Goal: Navigation & Orientation: Find specific page/section

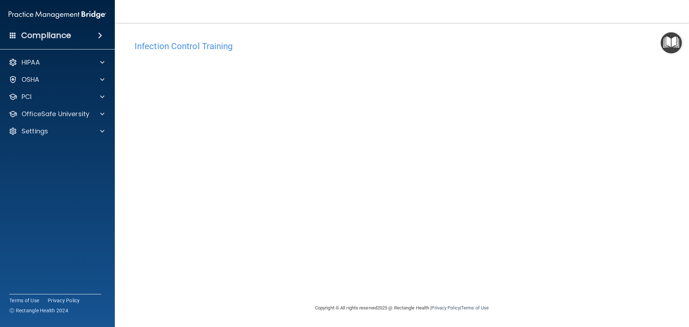
click at [179, 307] on footer "Copyright © All rights reserved 2025 @ Rectangle Health | Privacy Policy | Term…" at bounding box center [401, 308] width 545 height 23
click at [207, 312] on footer "Copyright © All rights reserved 2025 @ Rectangle Health | Privacy Policy | Term…" at bounding box center [401, 308] width 545 height 23
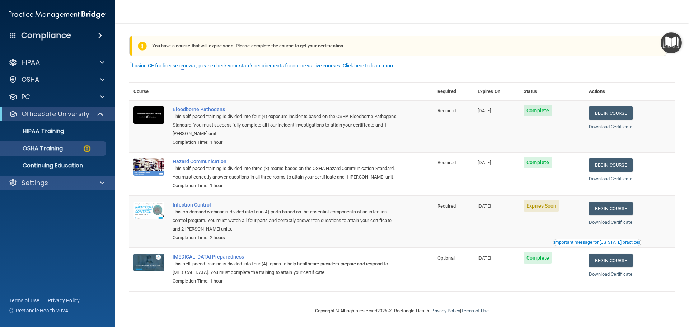
scroll to position [11, 0]
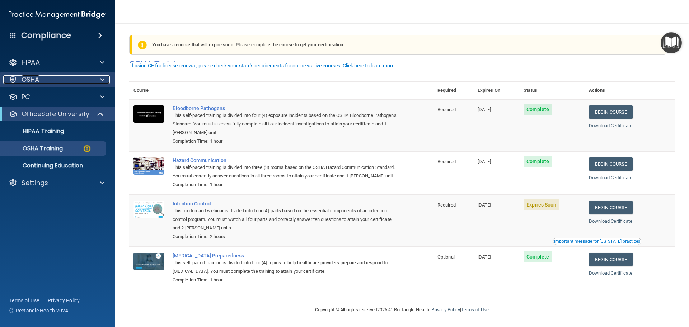
click at [19, 81] on div "OSHA" at bounding box center [47, 79] width 89 height 9
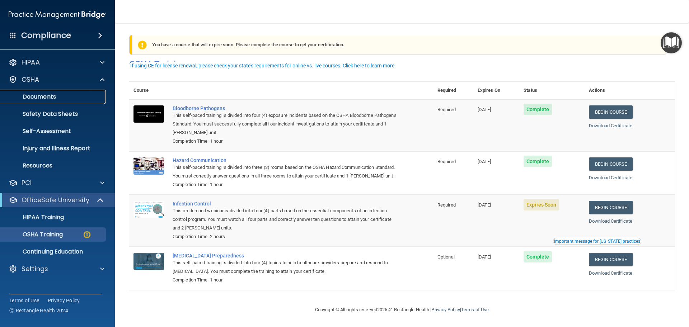
click at [55, 97] on p "Documents" at bounding box center [54, 96] width 98 height 7
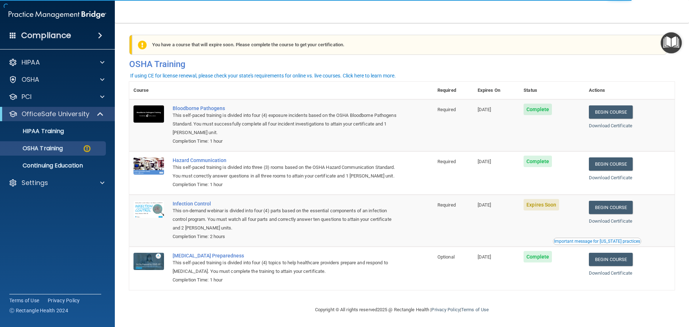
scroll to position [11, 0]
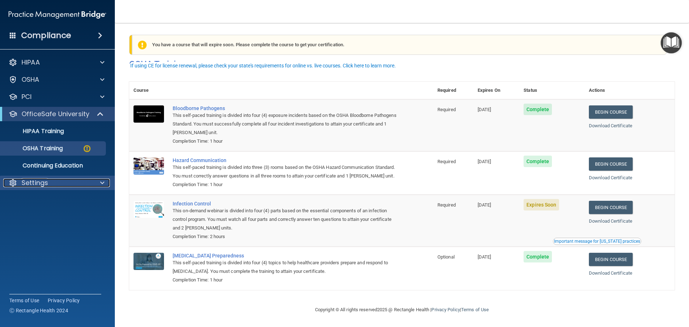
click at [47, 182] on p "Settings" at bounding box center [35, 183] width 27 height 9
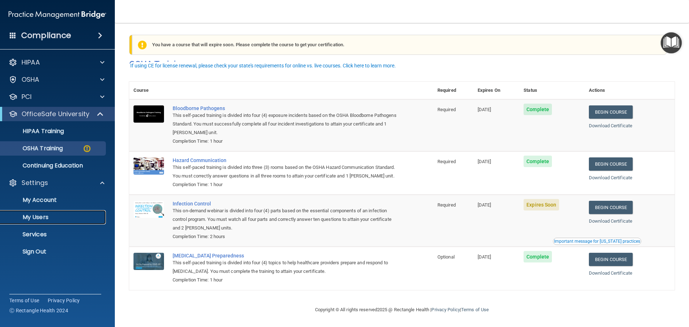
click at [42, 217] on p "My Users" at bounding box center [54, 217] width 98 height 7
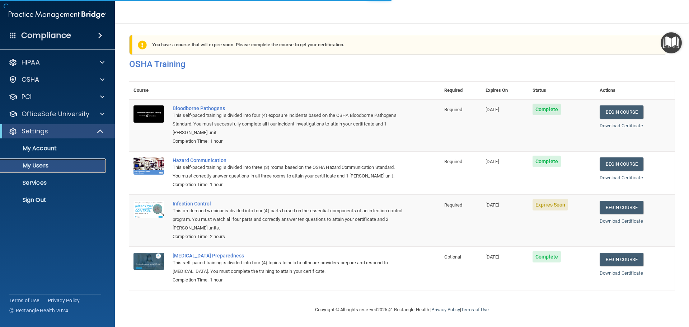
scroll to position [49, 0]
select select "20"
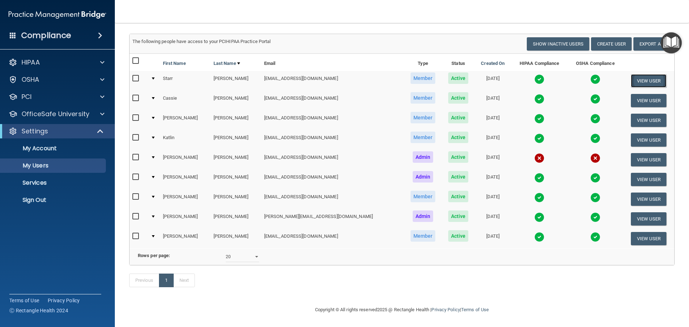
click at [643, 74] on button "View User" at bounding box center [648, 80] width 36 height 13
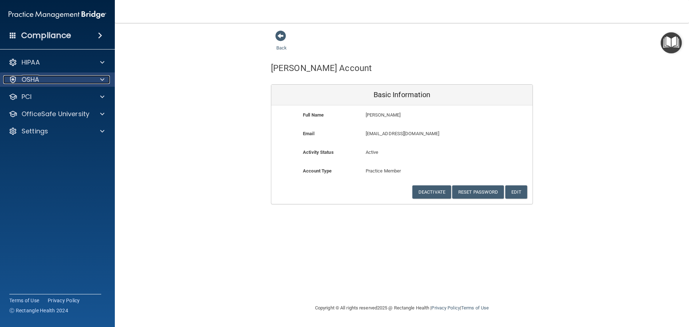
click at [24, 82] on p "OSHA" at bounding box center [31, 79] width 18 height 9
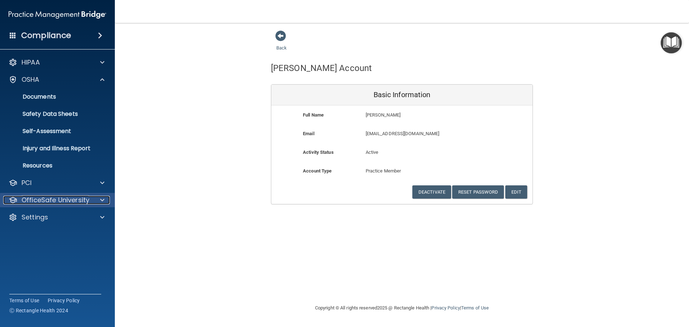
click at [43, 198] on p "OfficeSafe University" at bounding box center [56, 200] width 68 height 9
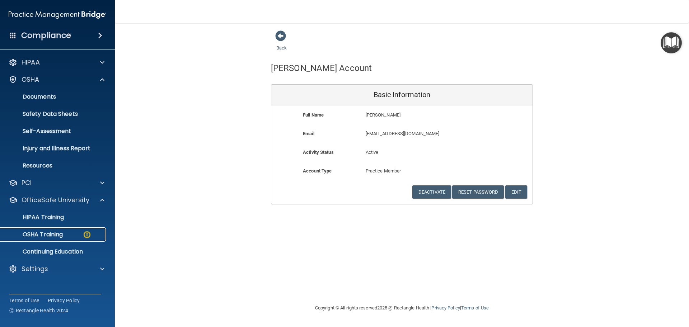
click at [39, 234] on p "OSHA Training" at bounding box center [34, 234] width 58 height 7
